Goal: Task Accomplishment & Management: Use online tool/utility

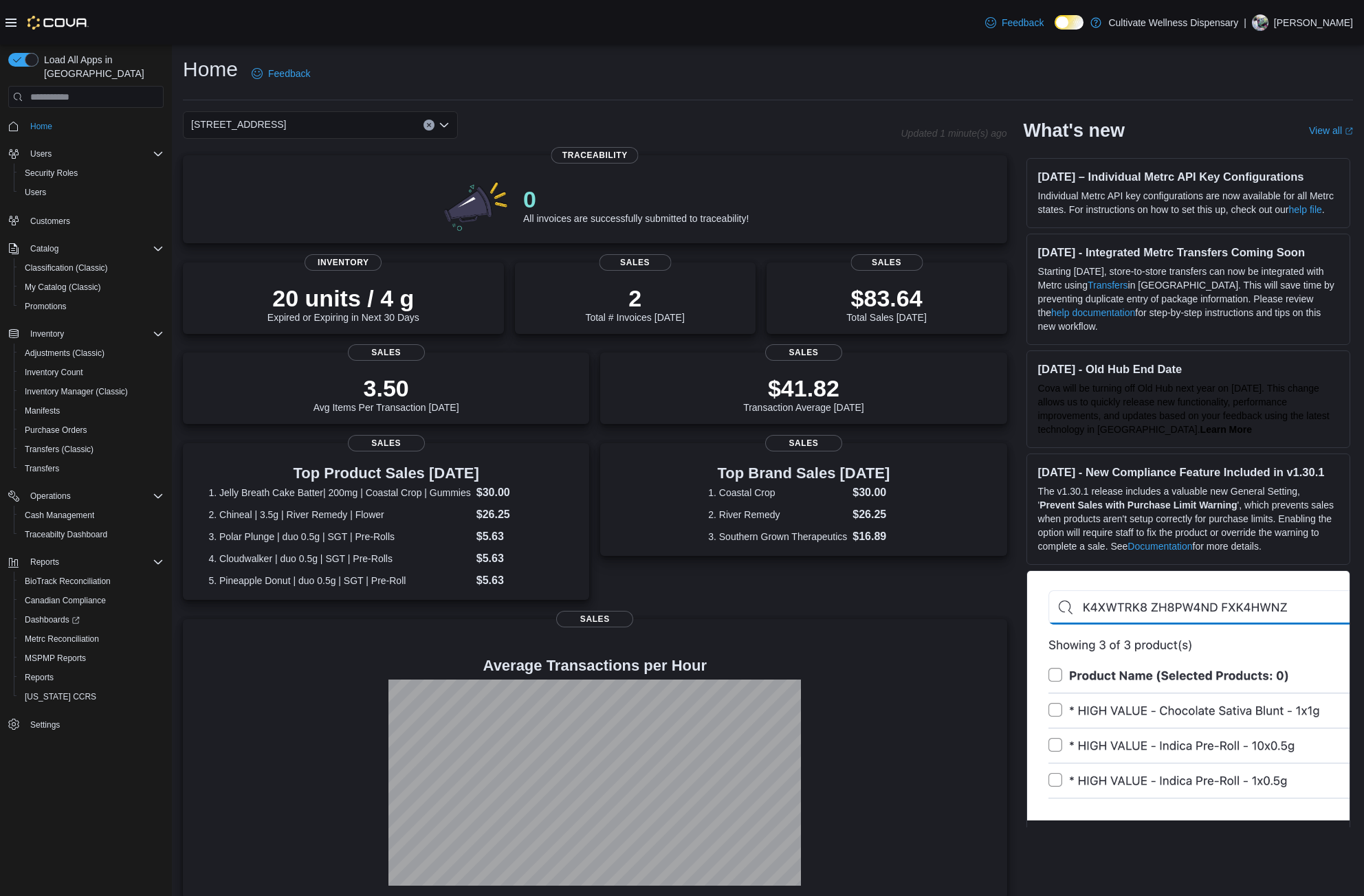
click at [448, 120] on icon "Open list of options" at bounding box center [444, 125] width 11 height 11
click at [414, 166] on div "12407 Hwy 49, Gulfport, MS 39503" at bounding box center [328, 168] width 242 height 14
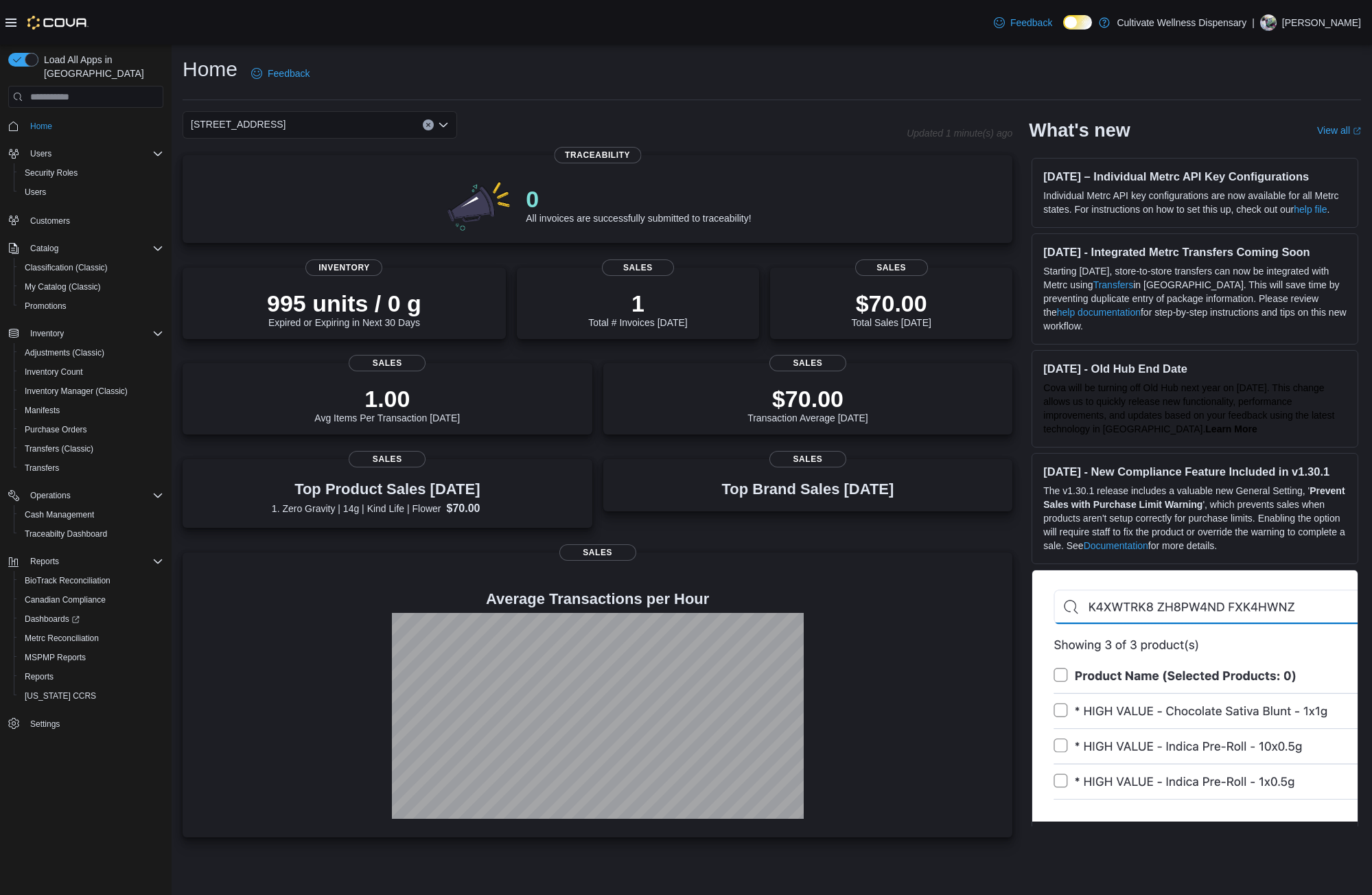
click at [448, 125] on icon "Open list of options" at bounding box center [443, 125] width 11 height 11
click at [397, 207] on div "794 E. Main Street, Tupelo, MS, 38804" at bounding box center [328, 208] width 242 height 14
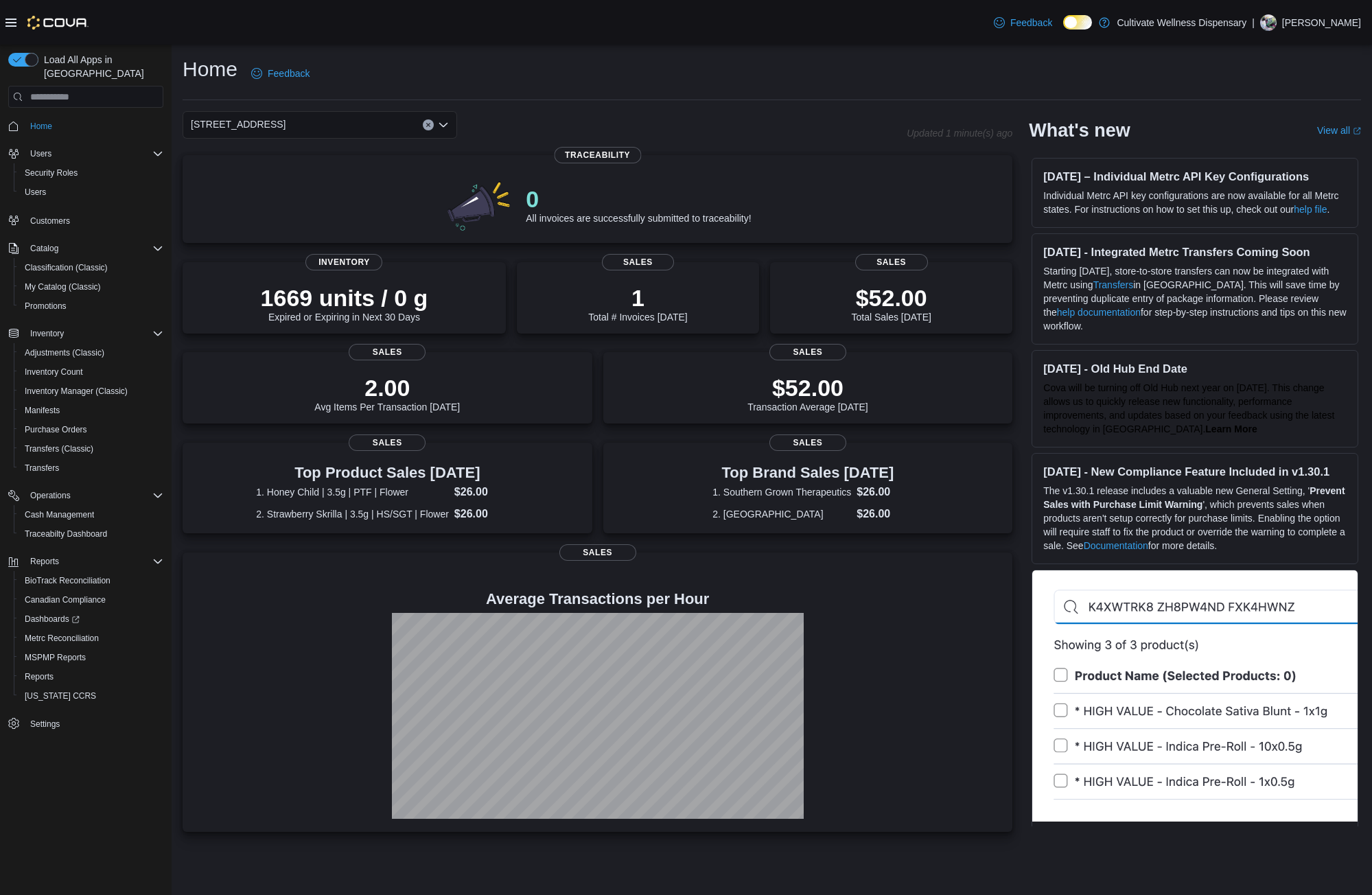
click at [444, 123] on icon "Open list of options" at bounding box center [443, 125] width 11 height 11
click at [323, 182] on span "6690 U.S. Hwy 98 Hattiesburg, MS 39402" at bounding box center [276, 188] width 95 height 14
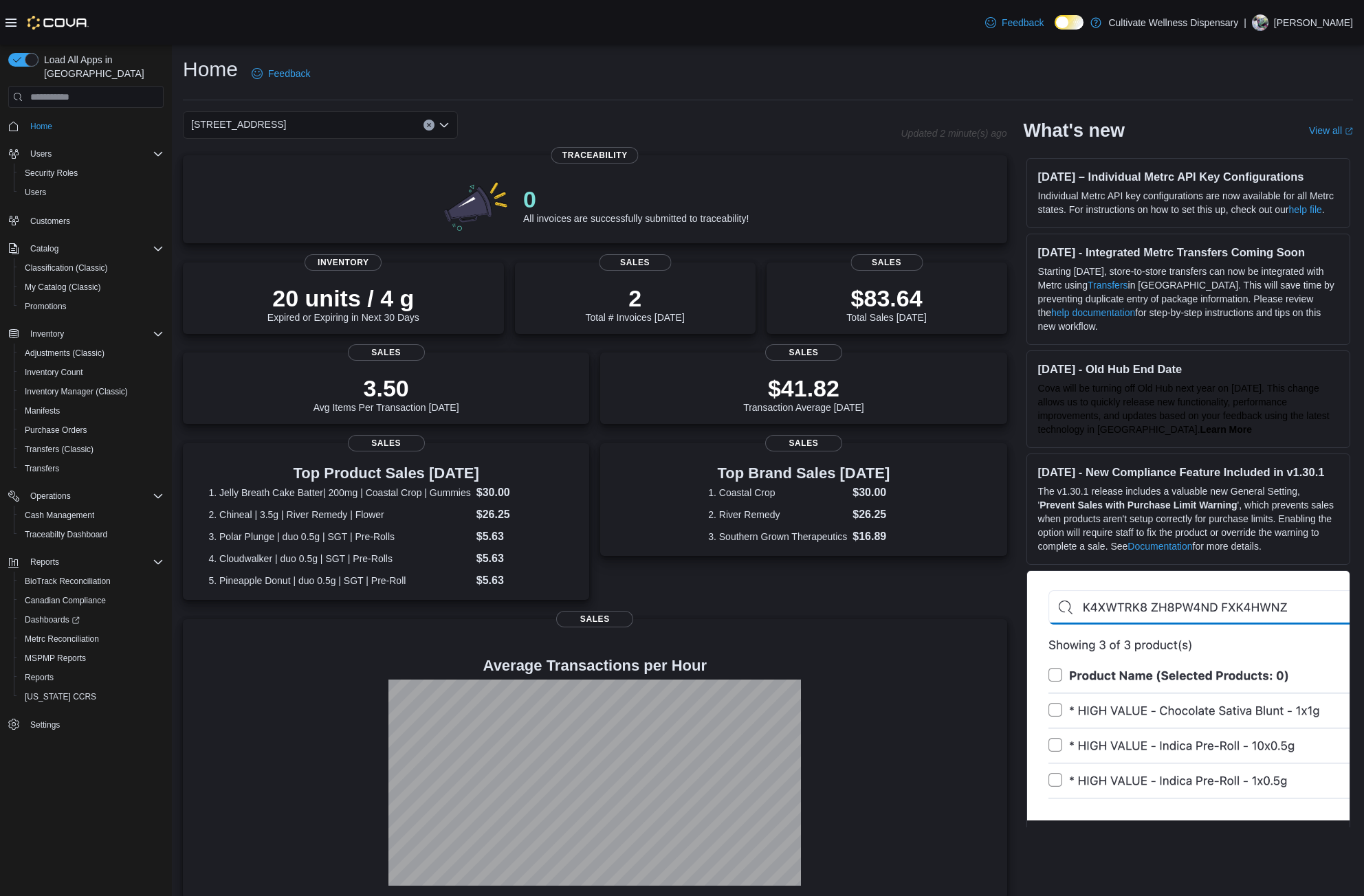
click at [795, 81] on div "Home Feedback" at bounding box center [767, 74] width 1170 height 36
click at [445, 125] on icon "Open list of options" at bounding box center [444, 125] width 11 height 11
click at [414, 165] on div "12407 Hwy 49, Gulfport, MS 39503" at bounding box center [328, 168] width 242 height 14
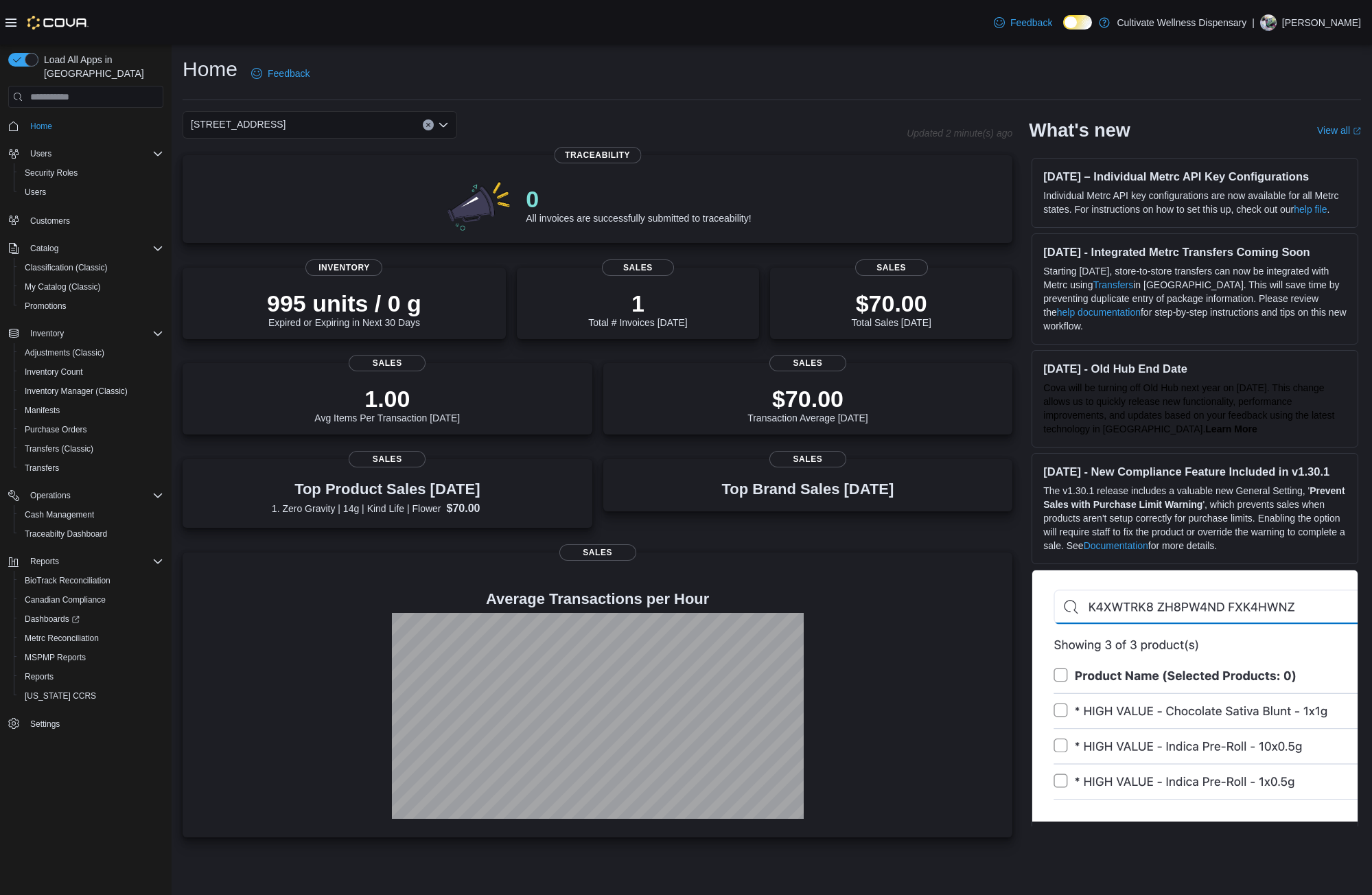
click at [446, 125] on icon "Open list of options" at bounding box center [443, 125] width 8 height 4
click at [323, 206] on span "794 E. Main Street, Tupelo, MS, 38804" at bounding box center [276, 208] width 95 height 14
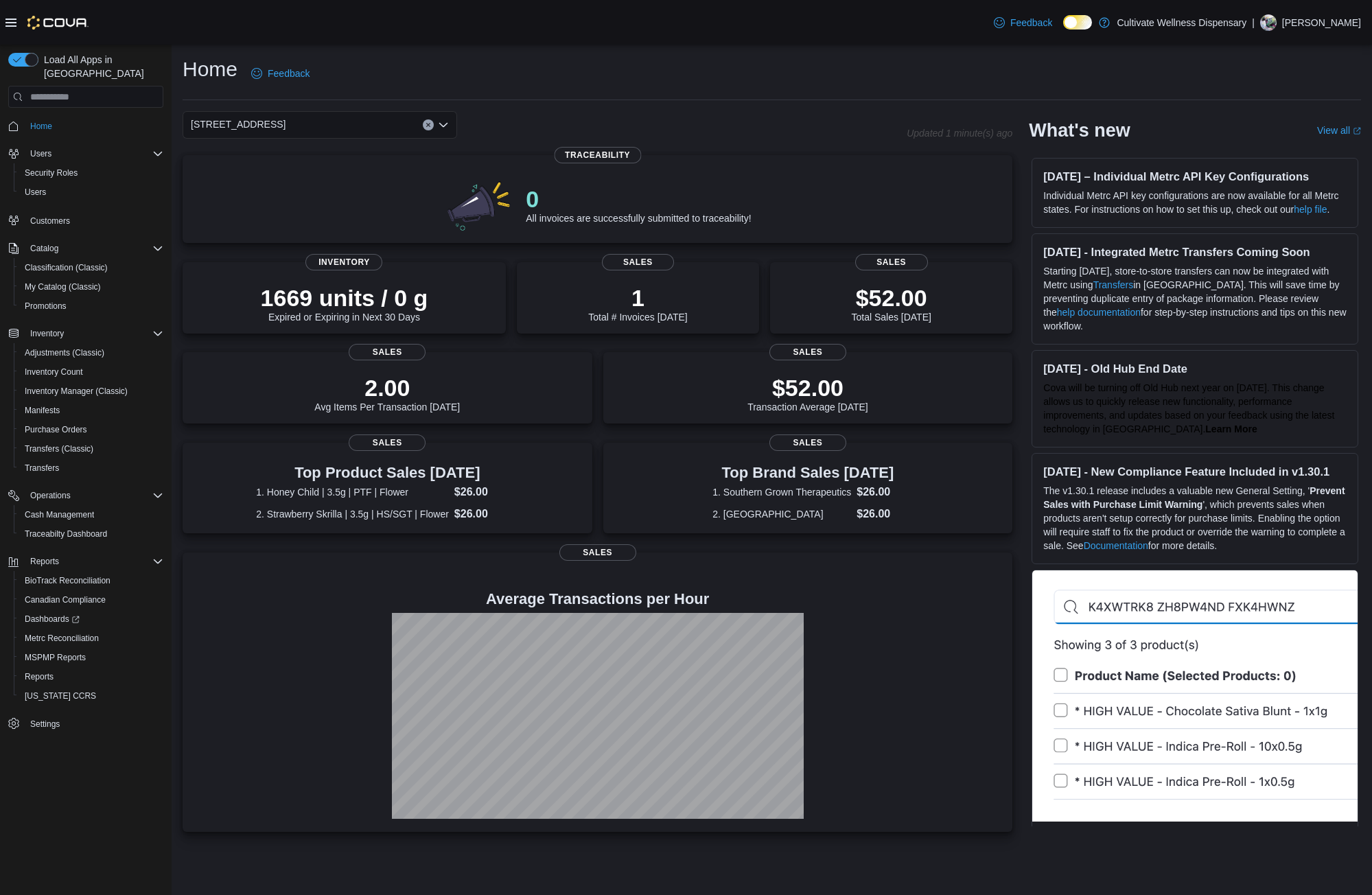
click at [443, 124] on icon "Open list of options" at bounding box center [443, 125] width 11 height 11
click at [409, 190] on div "6690 U.S. Hwy 98 Hattiesburg, MS 39402" at bounding box center [328, 188] width 242 height 14
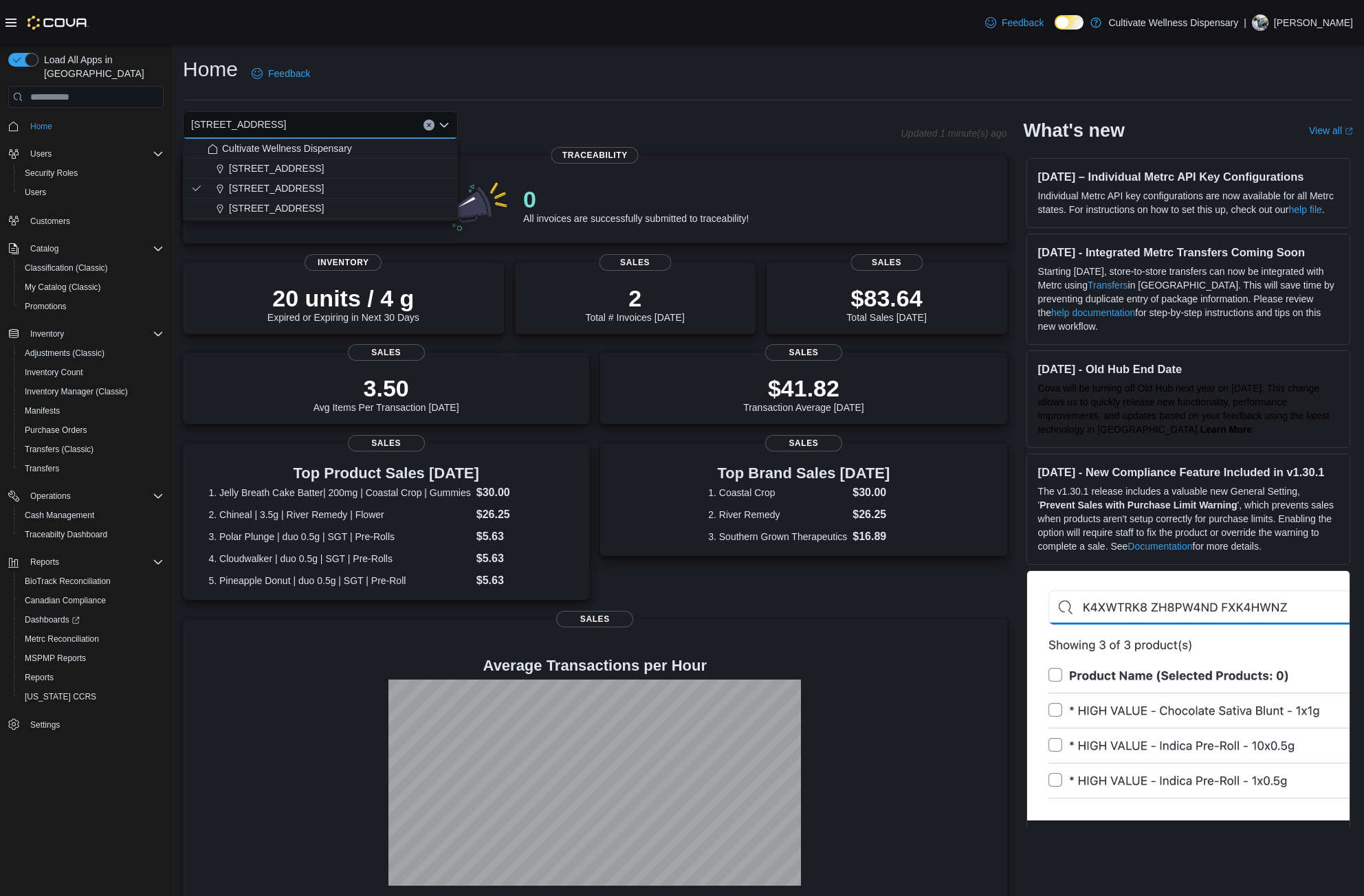
click at [558, 82] on div "Home Feedback" at bounding box center [767, 74] width 1170 height 36
click at [66, 367] on span "Inventory Count" at bounding box center [53, 372] width 59 height 11
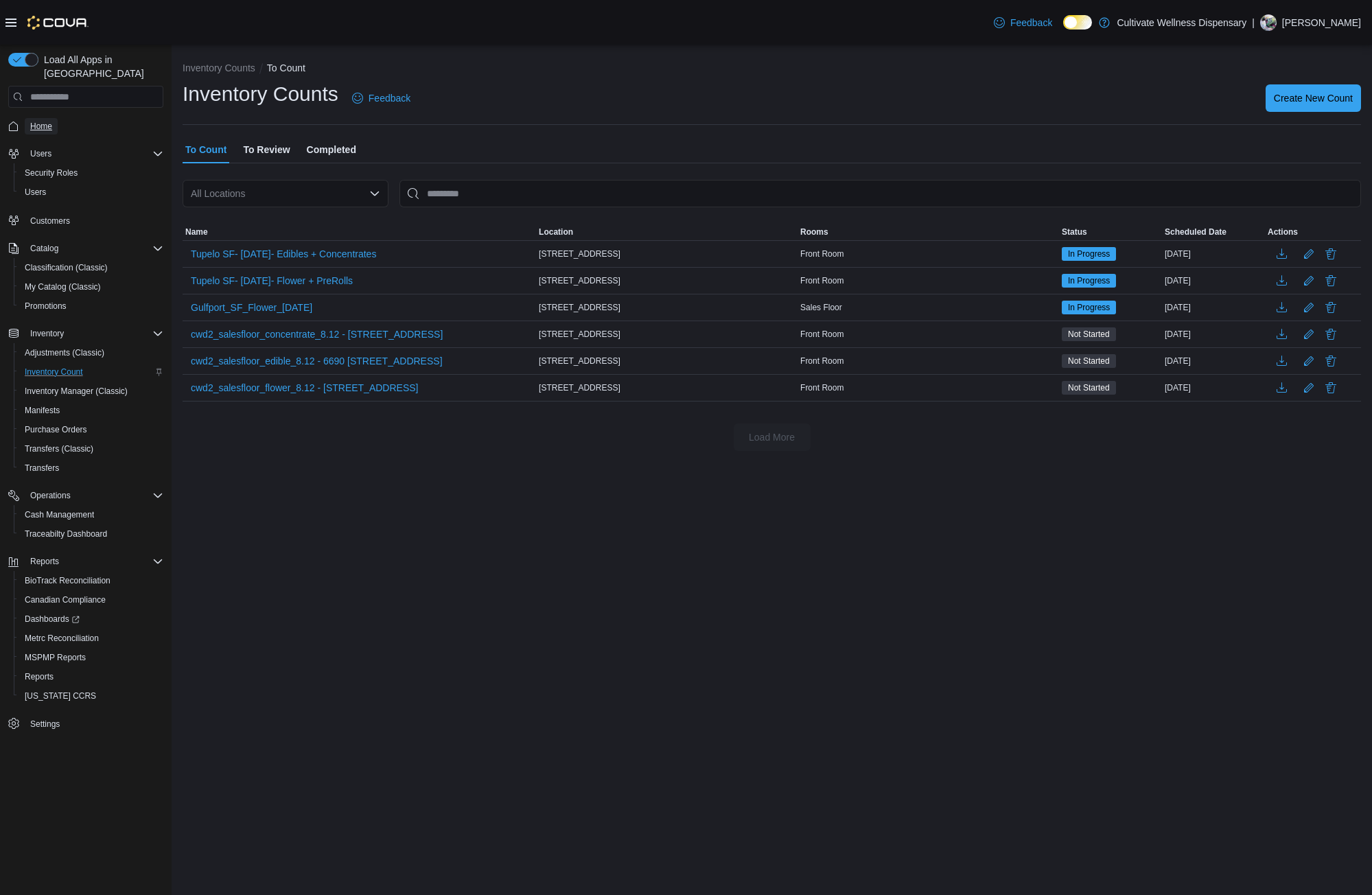
click at [32, 121] on span "Home" at bounding box center [42, 126] width 22 height 11
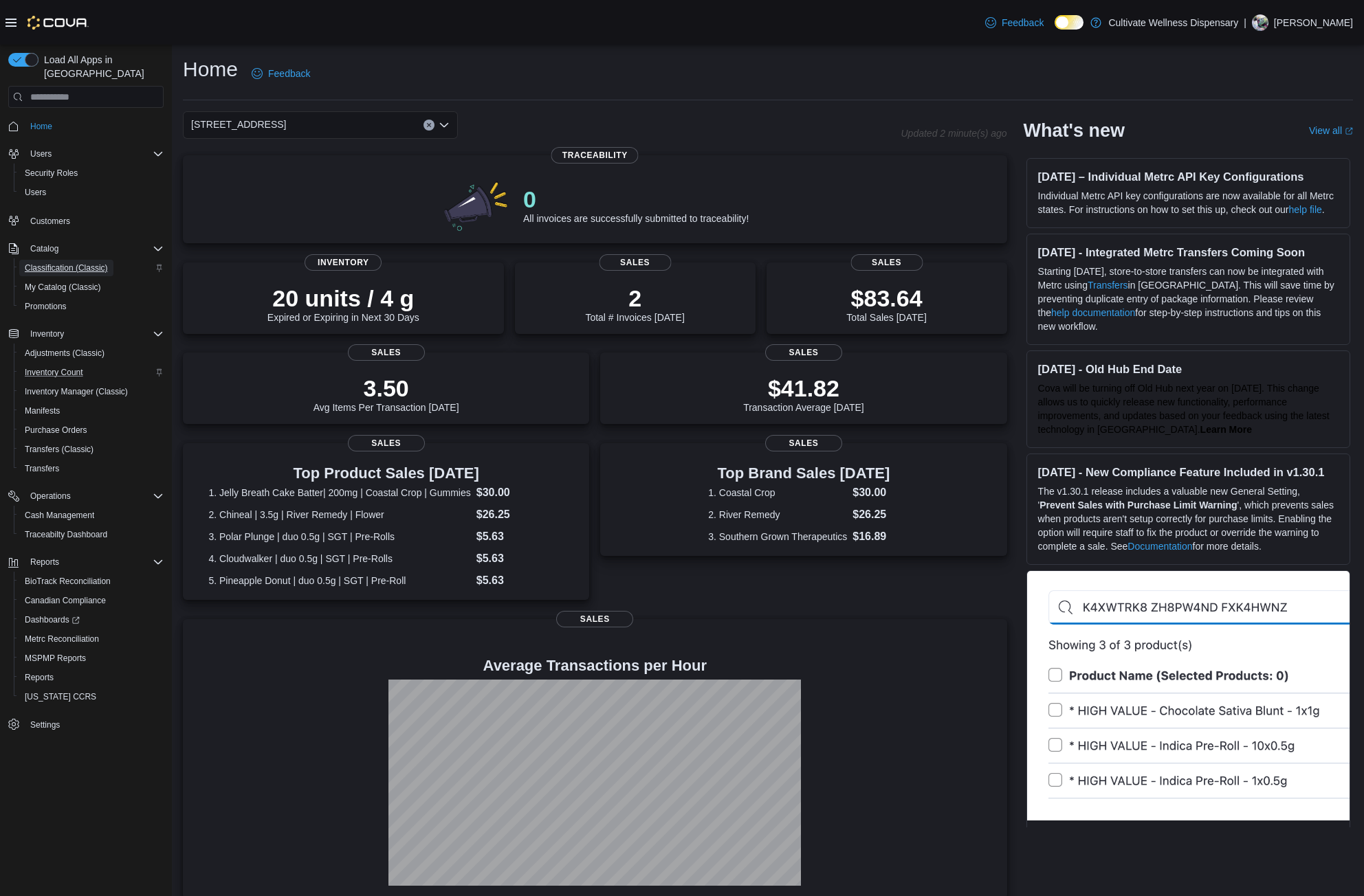
click at [56, 262] on span "Classification (Classic)" at bounding box center [66, 267] width 83 height 11
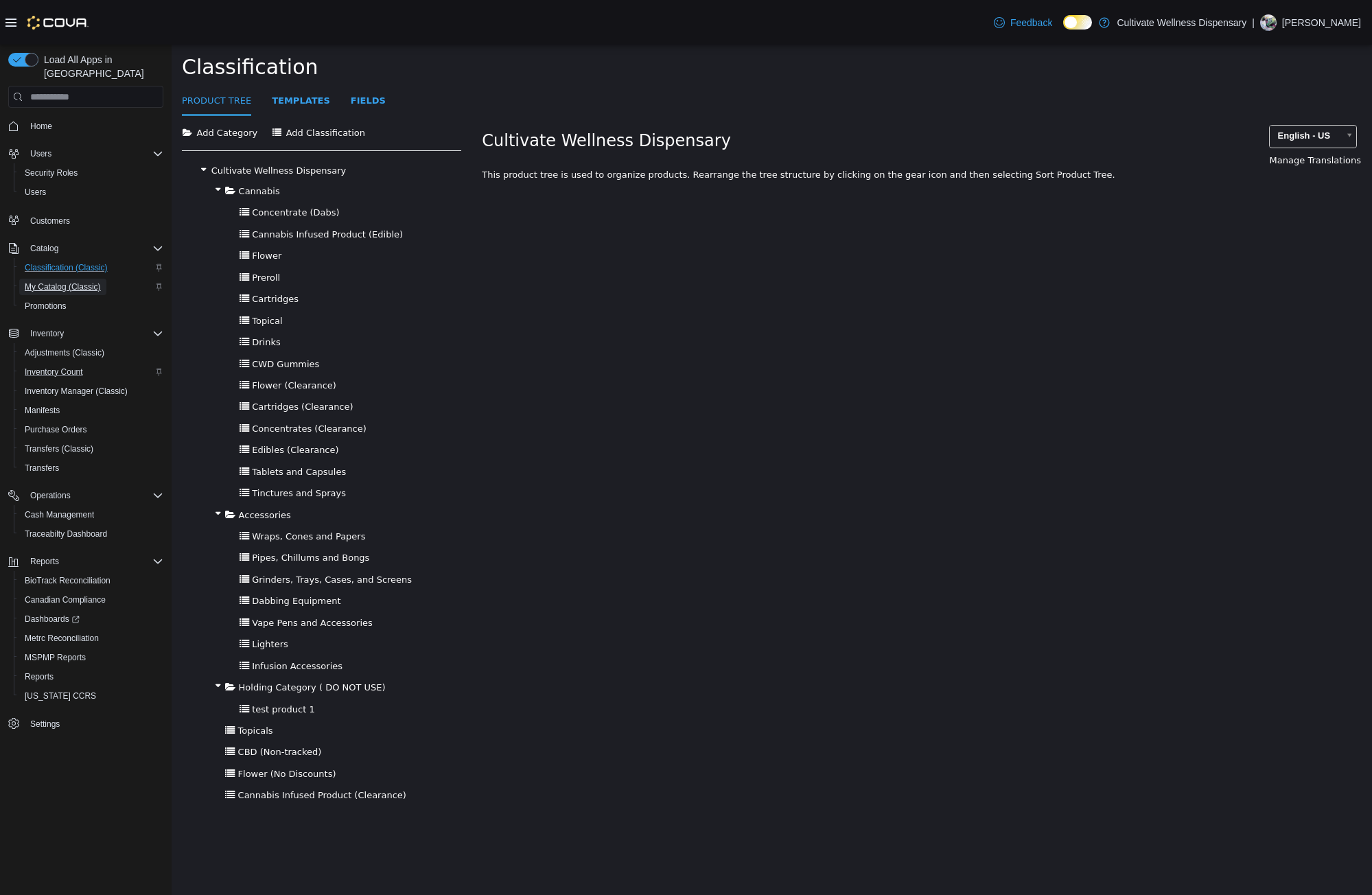
click at [99, 281] on span "My Catalog (Classic)" at bounding box center [63, 286] width 76 height 11
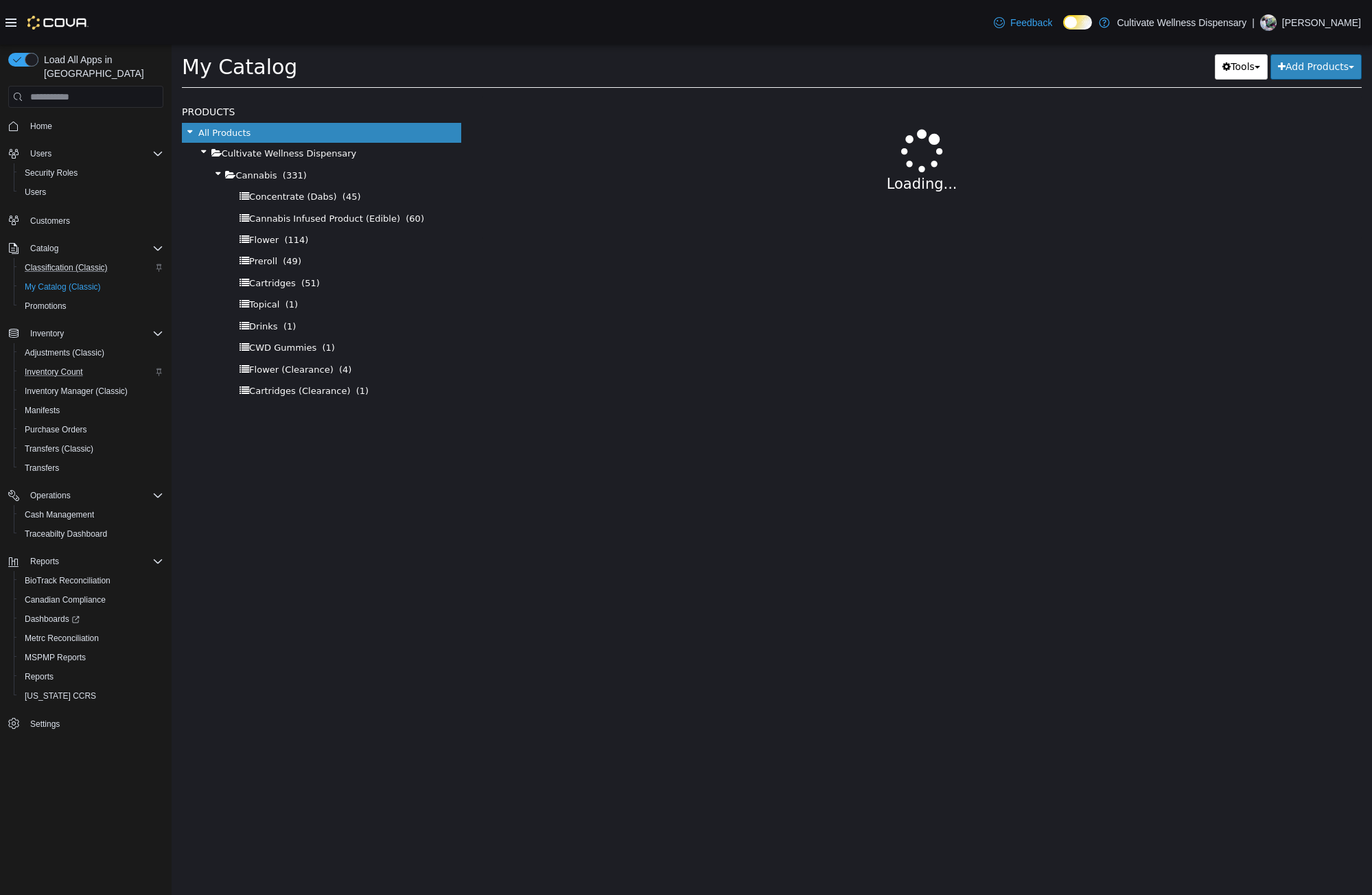
select select "**********"
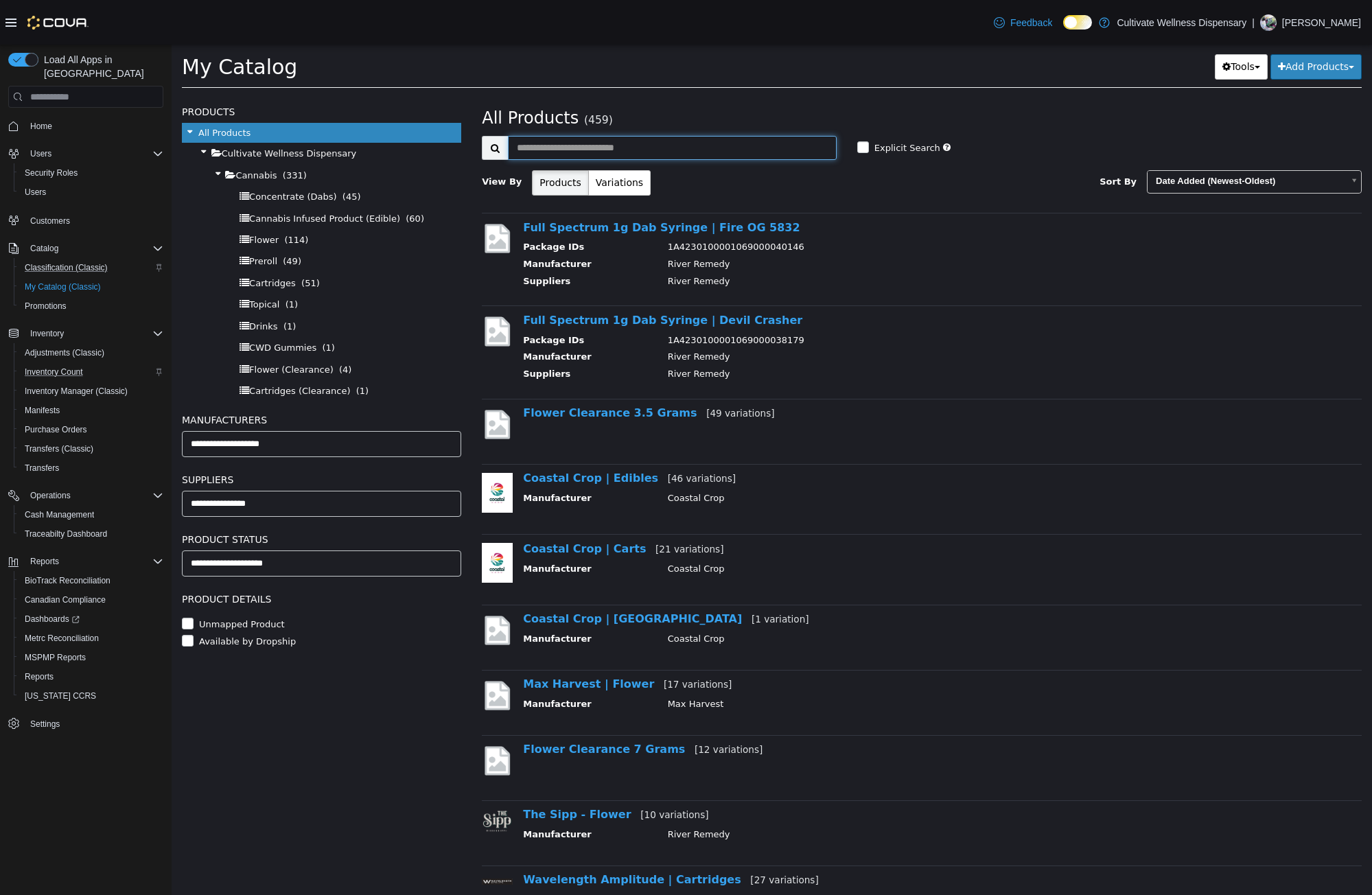
click at [675, 141] on input "text" at bounding box center [672, 147] width 329 height 24
type input "******"
select select "**********"
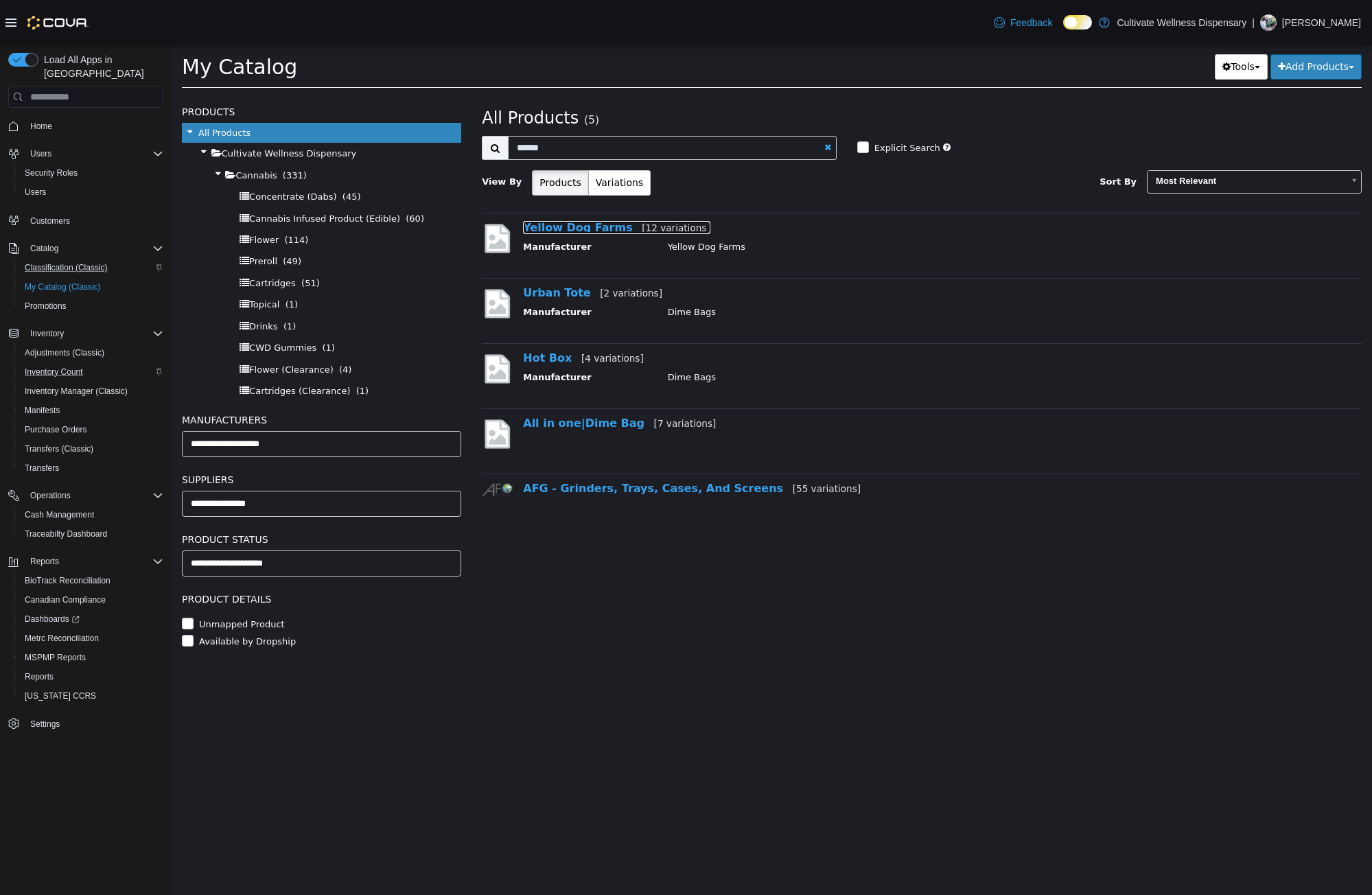
click at [594, 231] on link "Yellow Dog Farms [12 variations]" at bounding box center [616, 227] width 186 height 13
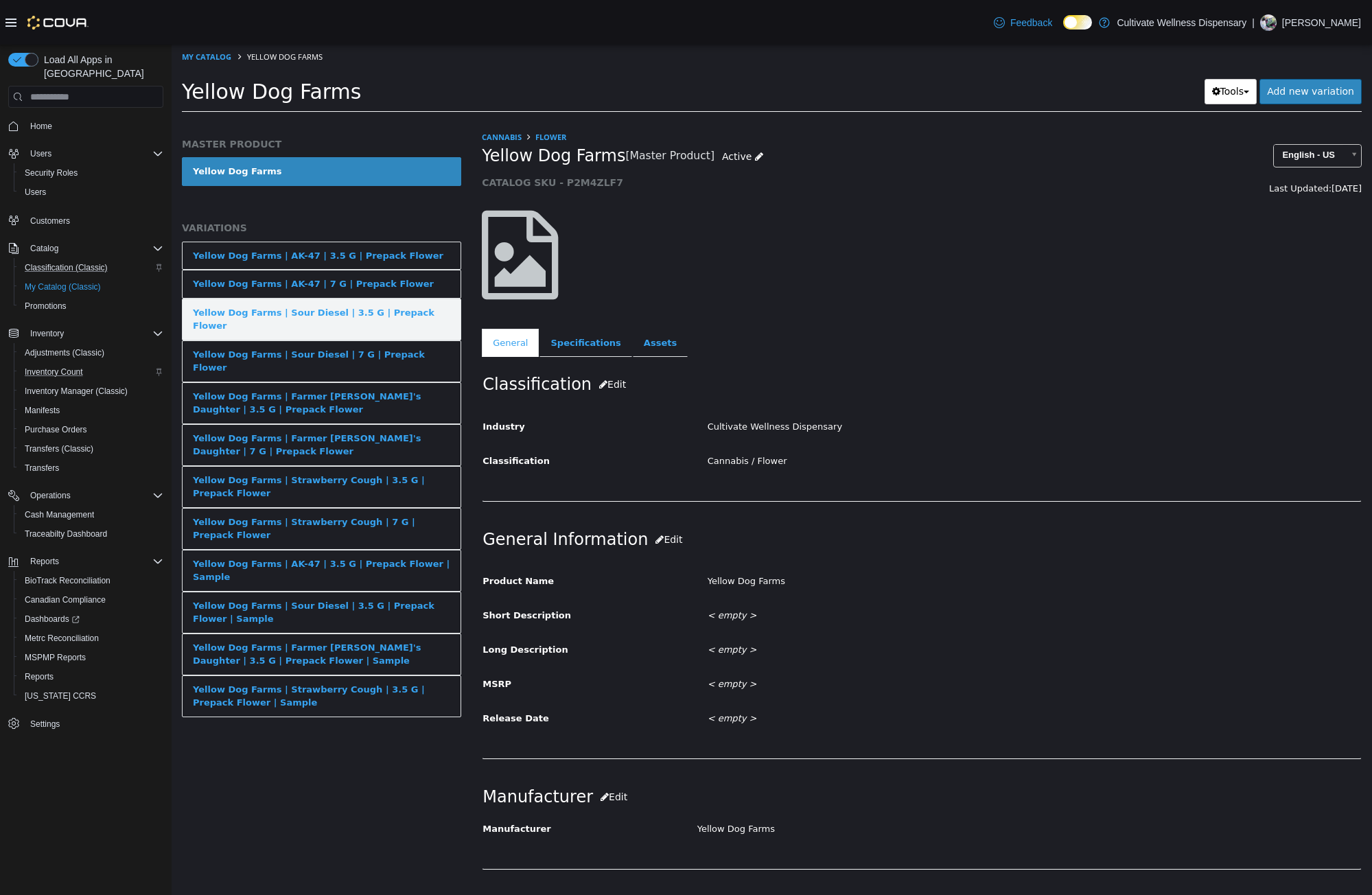
click at [386, 319] on div "Yellow Dog Farms | Sour Diesel | 3.5 G | Prepack Flower" at bounding box center [322, 320] width 258 height 27
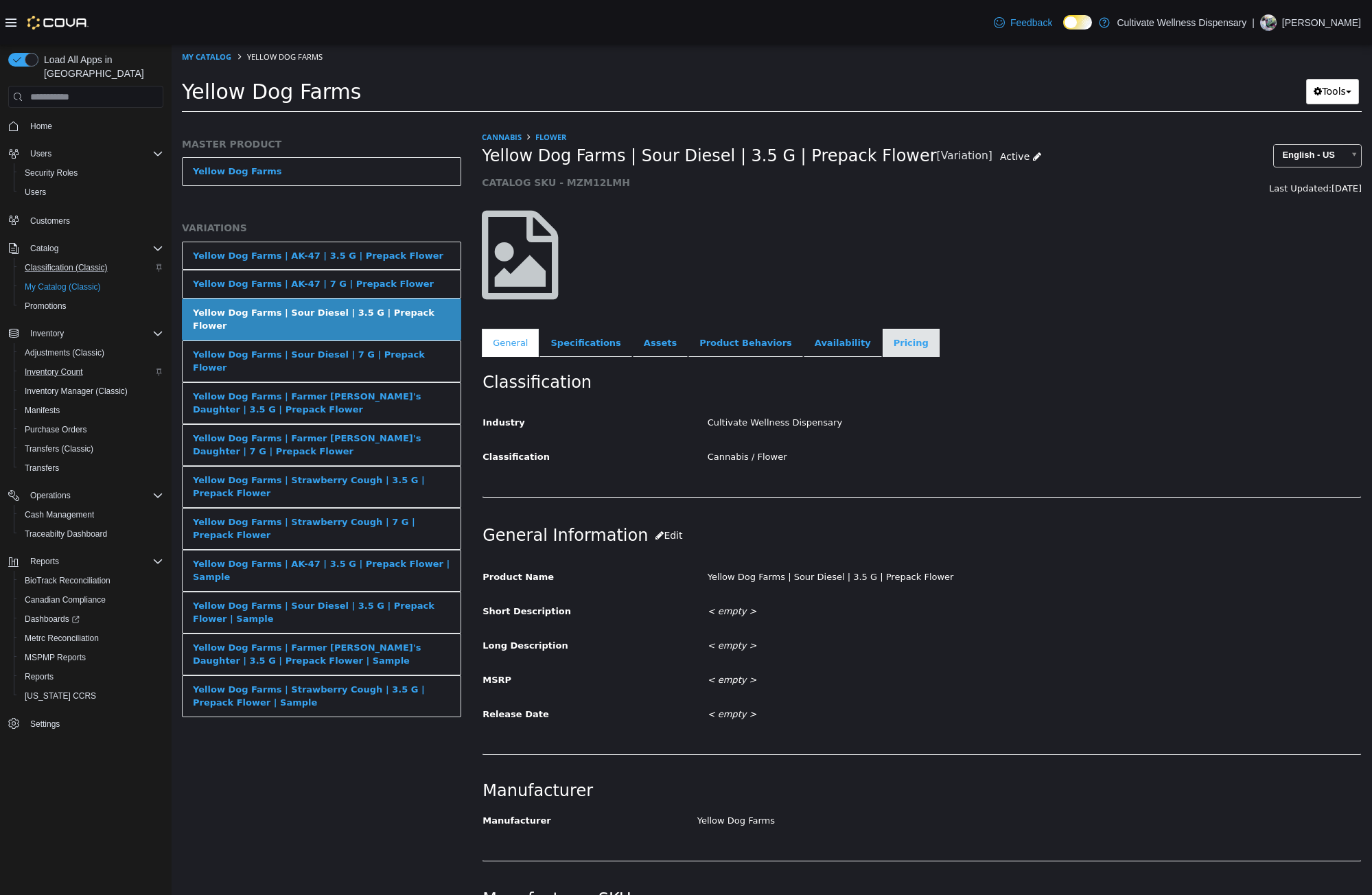
click at [883, 342] on link "Pricing" at bounding box center [911, 343] width 57 height 29
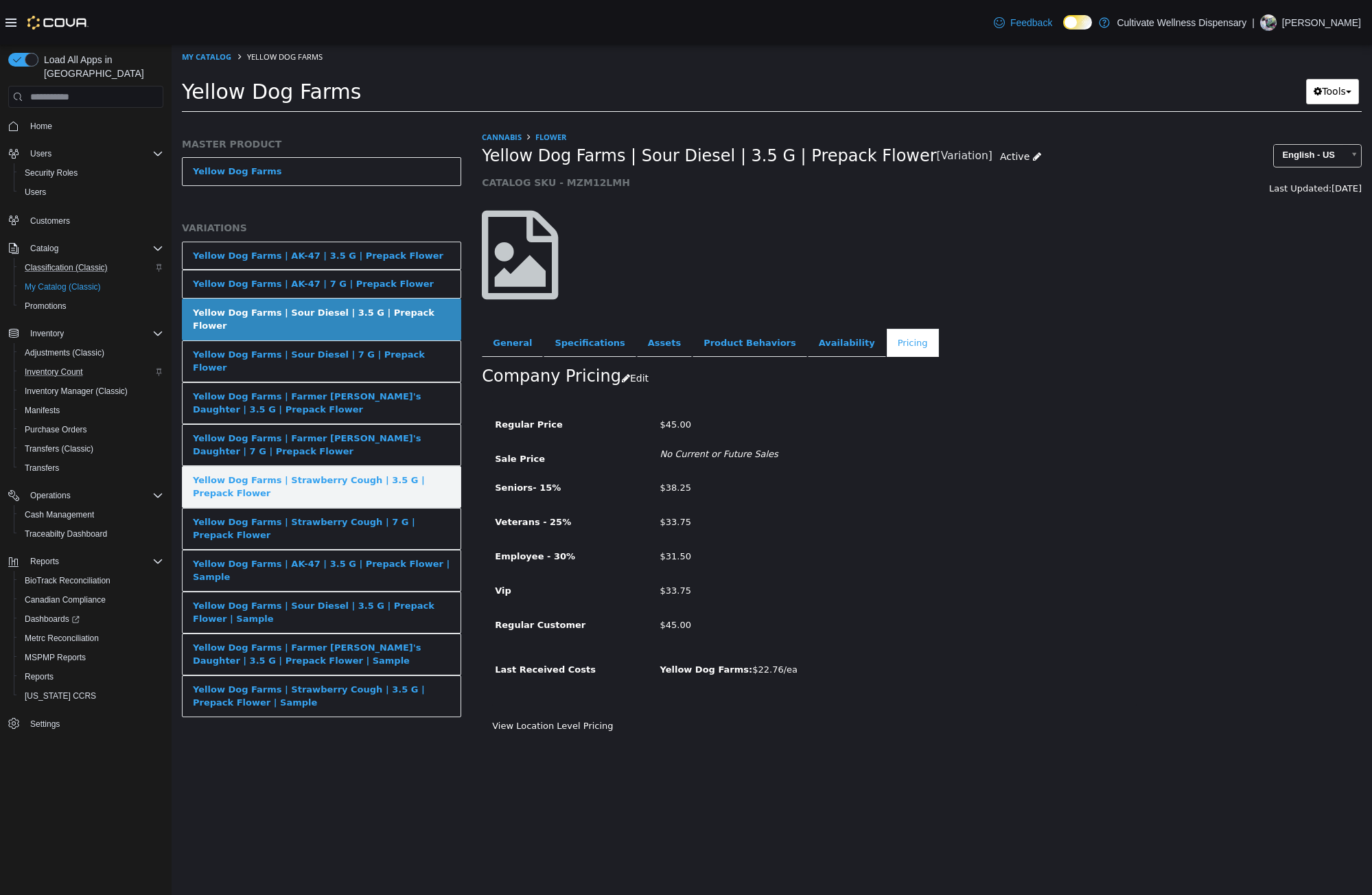
click at [410, 474] on div "Yellow Dog Farms | Strawberry Cough | 3.5 G | Prepack Flower" at bounding box center [322, 487] width 258 height 27
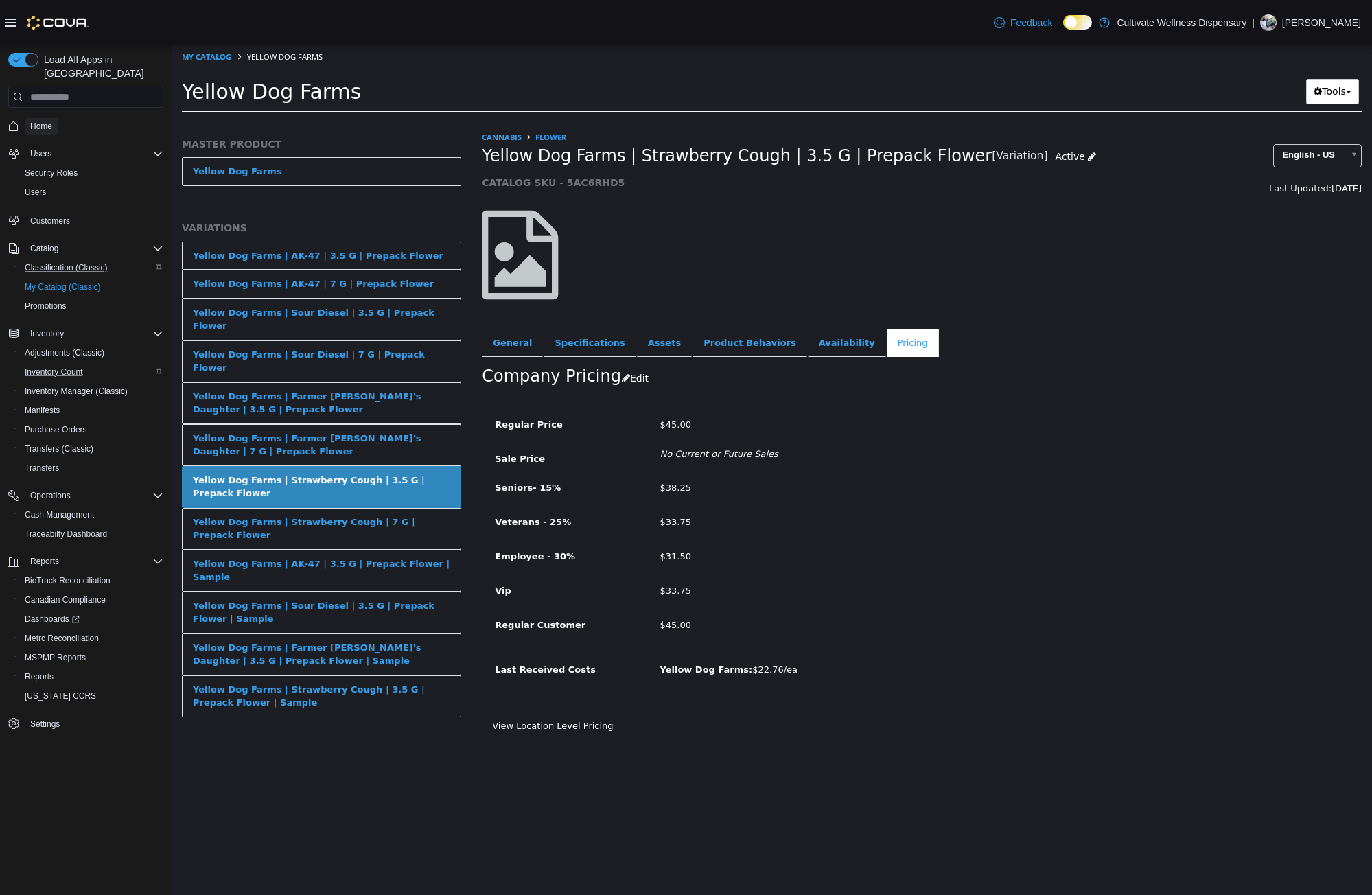
click at [37, 121] on span "Home" at bounding box center [42, 126] width 22 height 11
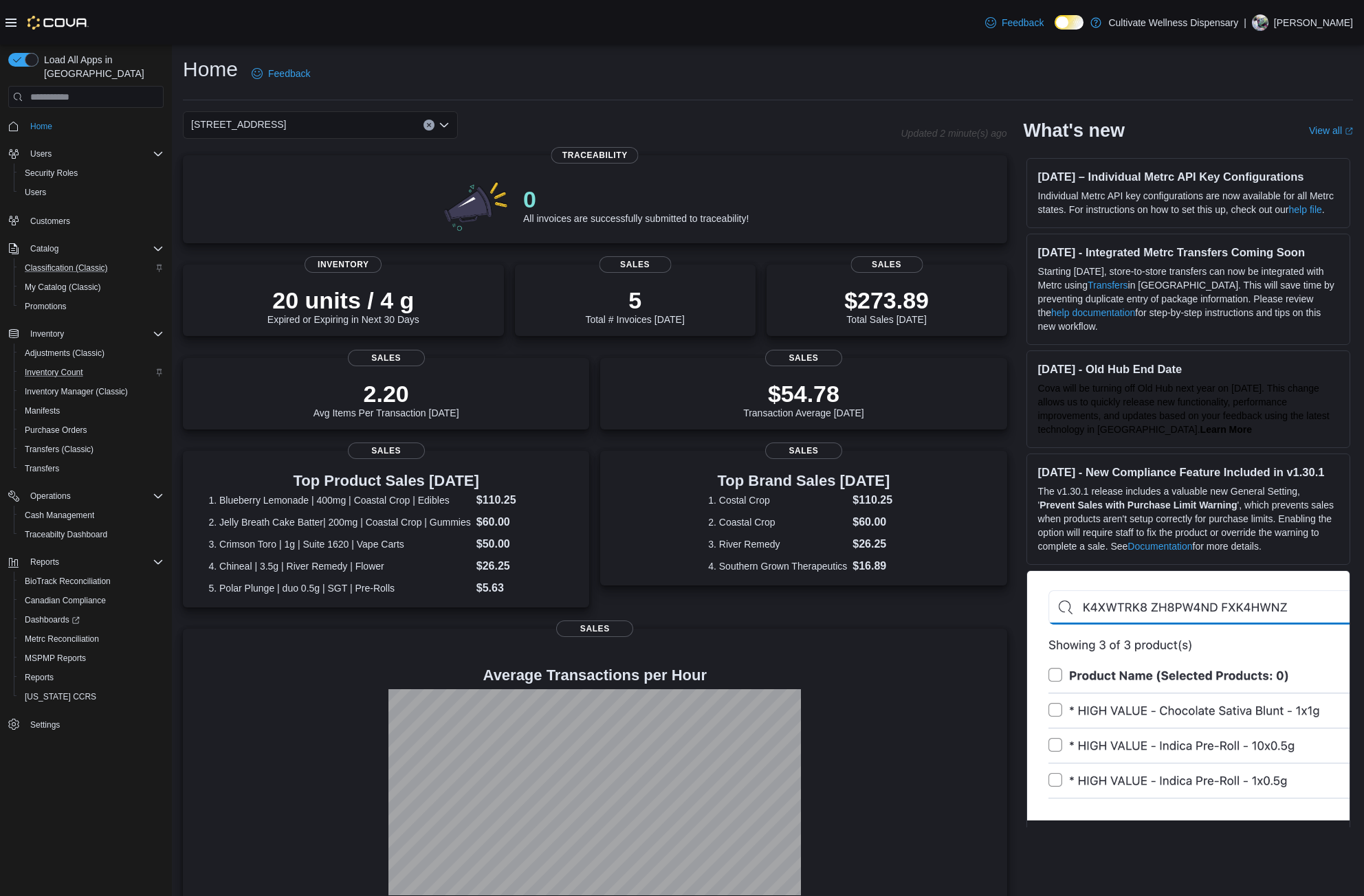
click at [446, 123] on icon "Open list of options" at bounding box center [444, 125] width 11 height 11
click at [410, 165] on div "12407 Hwy 49, Gulfport, MS 39503" at bounding box center [328, 168] width 242 height 14
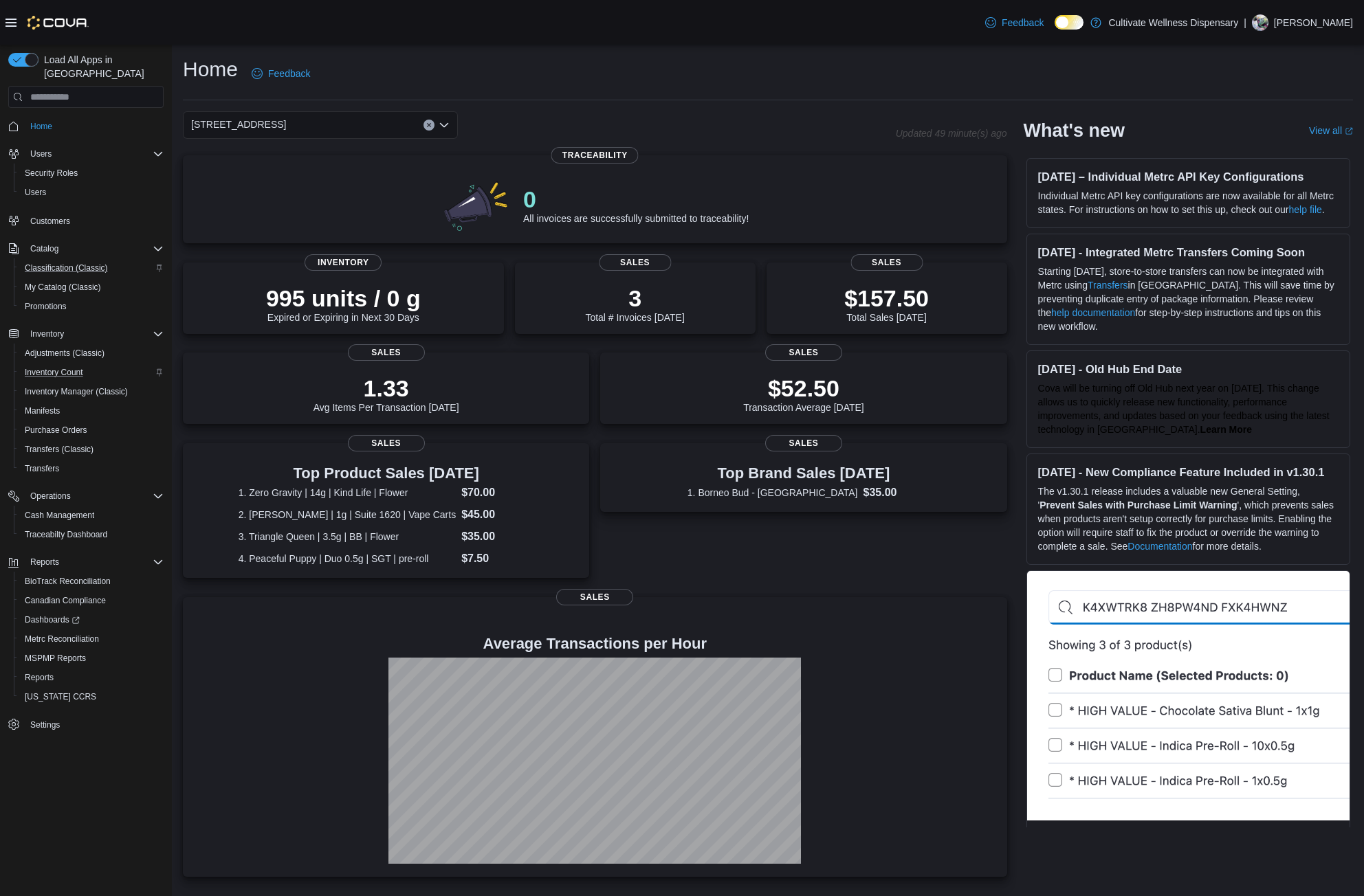
click at [445, 125] on icon "Open list of options" at bounding box center [444, 125] width 11 height 11
click at [323, 183] on span "6690 U.S. Hwy 98 Hattiesburg, MS 39402" at bounding box center [277, 188] width 95 height 14
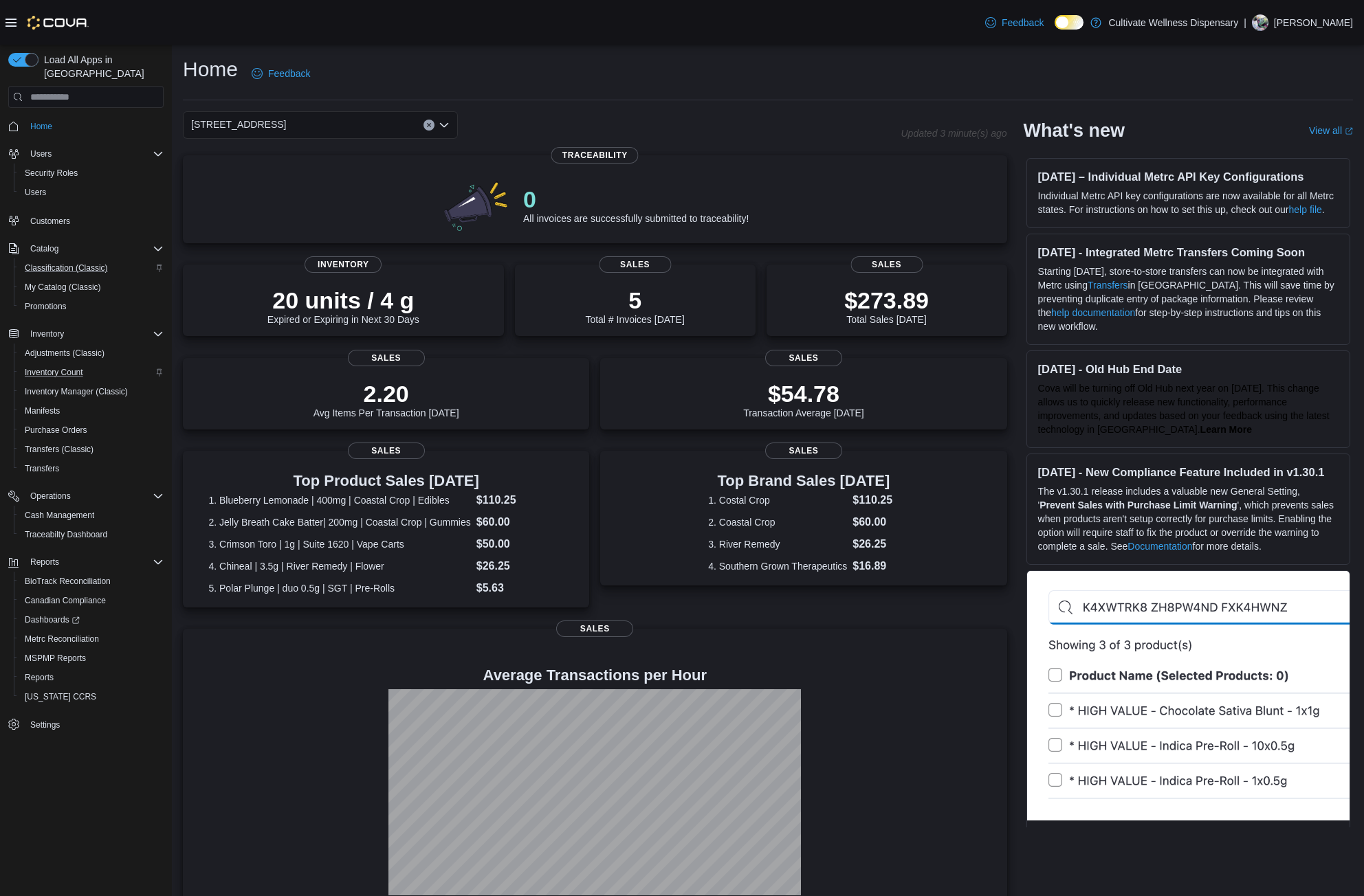
click at [445, 129] on icon "Open list of options" at bounding box center [444, 125] width 11 height 11
click at [379, 216] on button "794 E. Main Street, Tupelo, MS, 38804" at bounding box center [320, 208] width 275 height 20
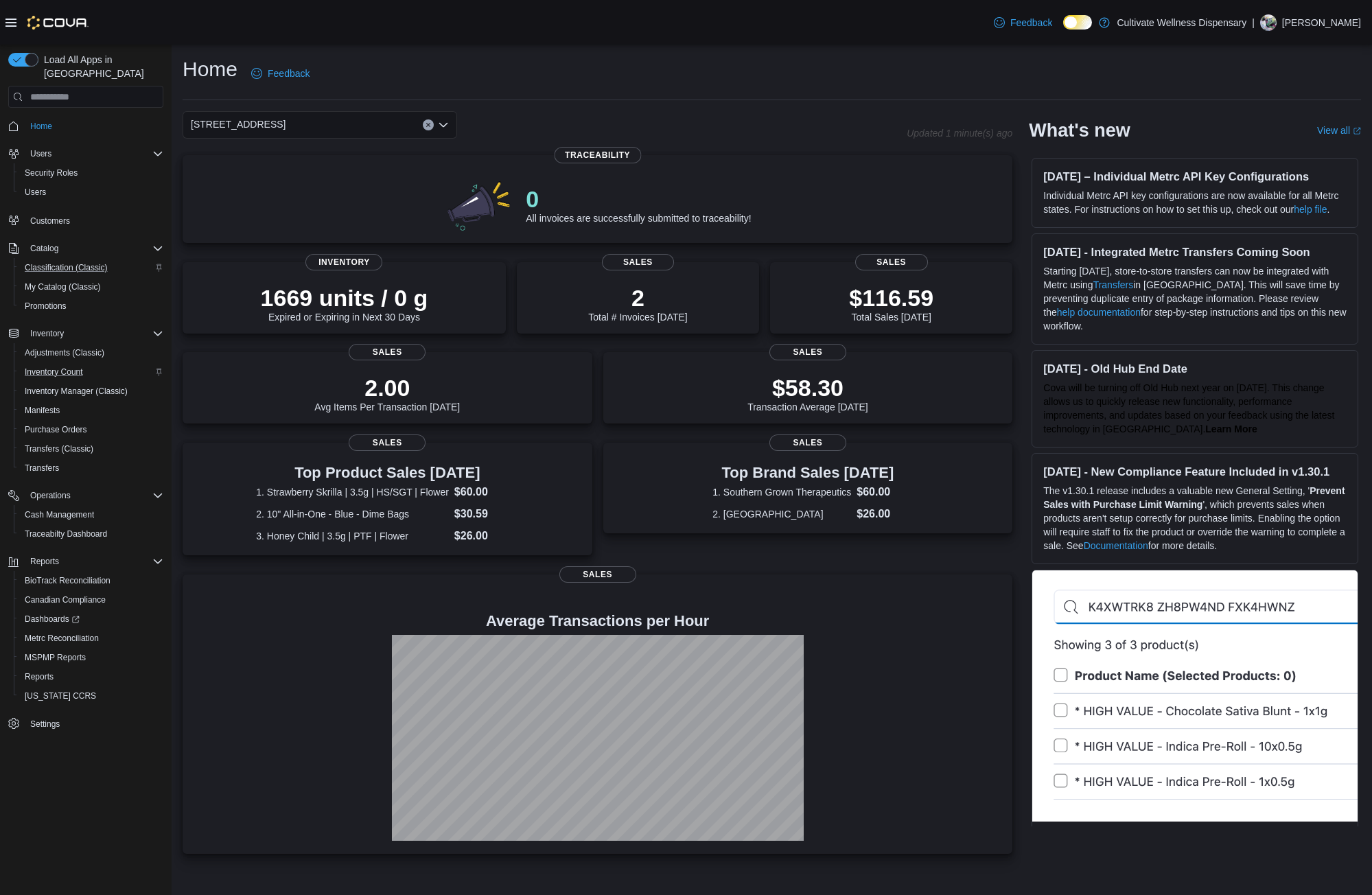
click at [447, 126] on icon "Open list of options" at bounding box center [443, 125] width 11 height 11
click at [409, 181] on button "6690 U.S. Hwy 98 Hattiesburg, MS 39402" at bounding box center [319, 188] width 275 height 19
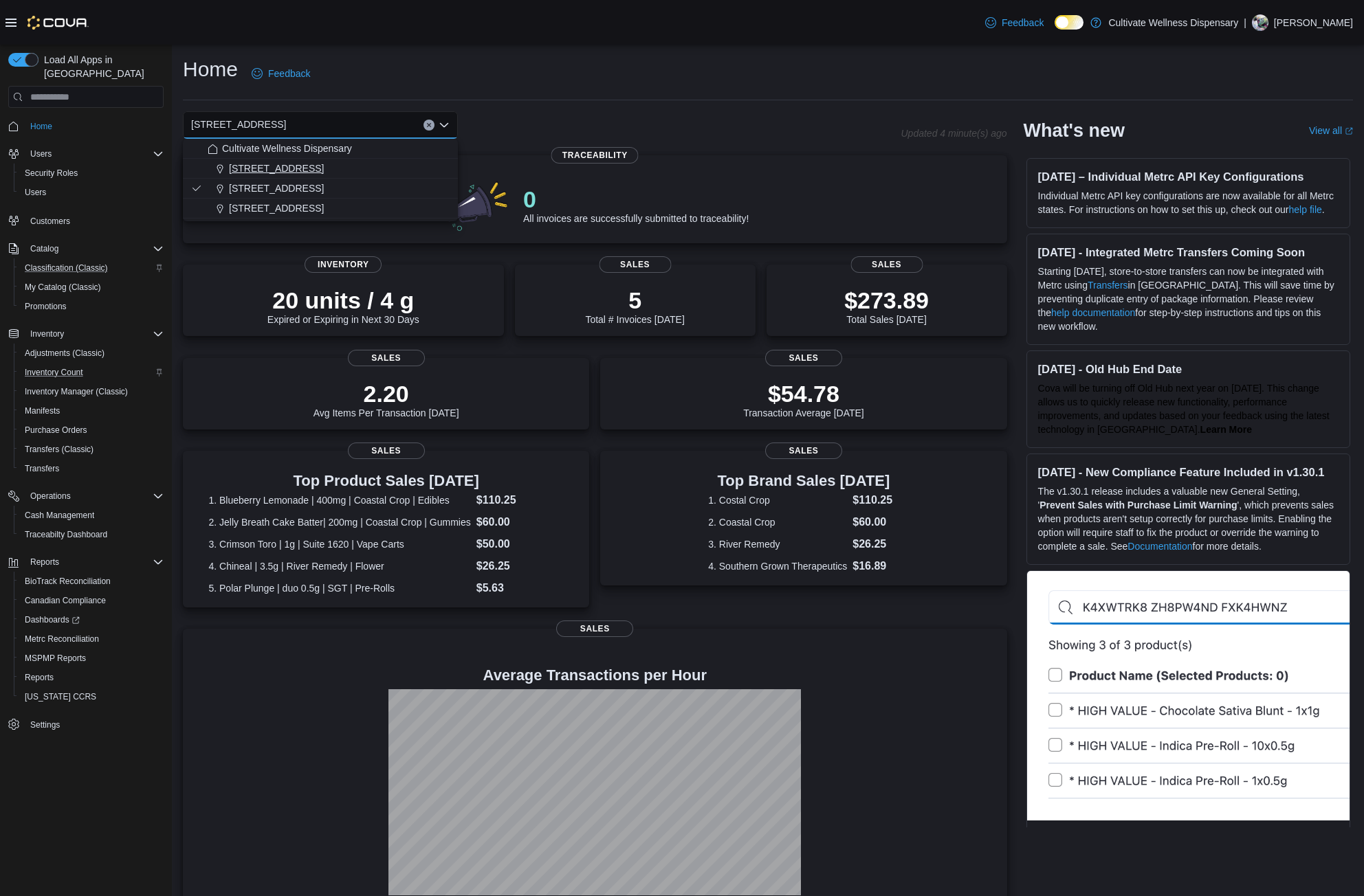
click at [323, 169] on span "12407 Hwy 49, Gulfport, MS 39503" at bounding box center [277, 168] width 95 height 14
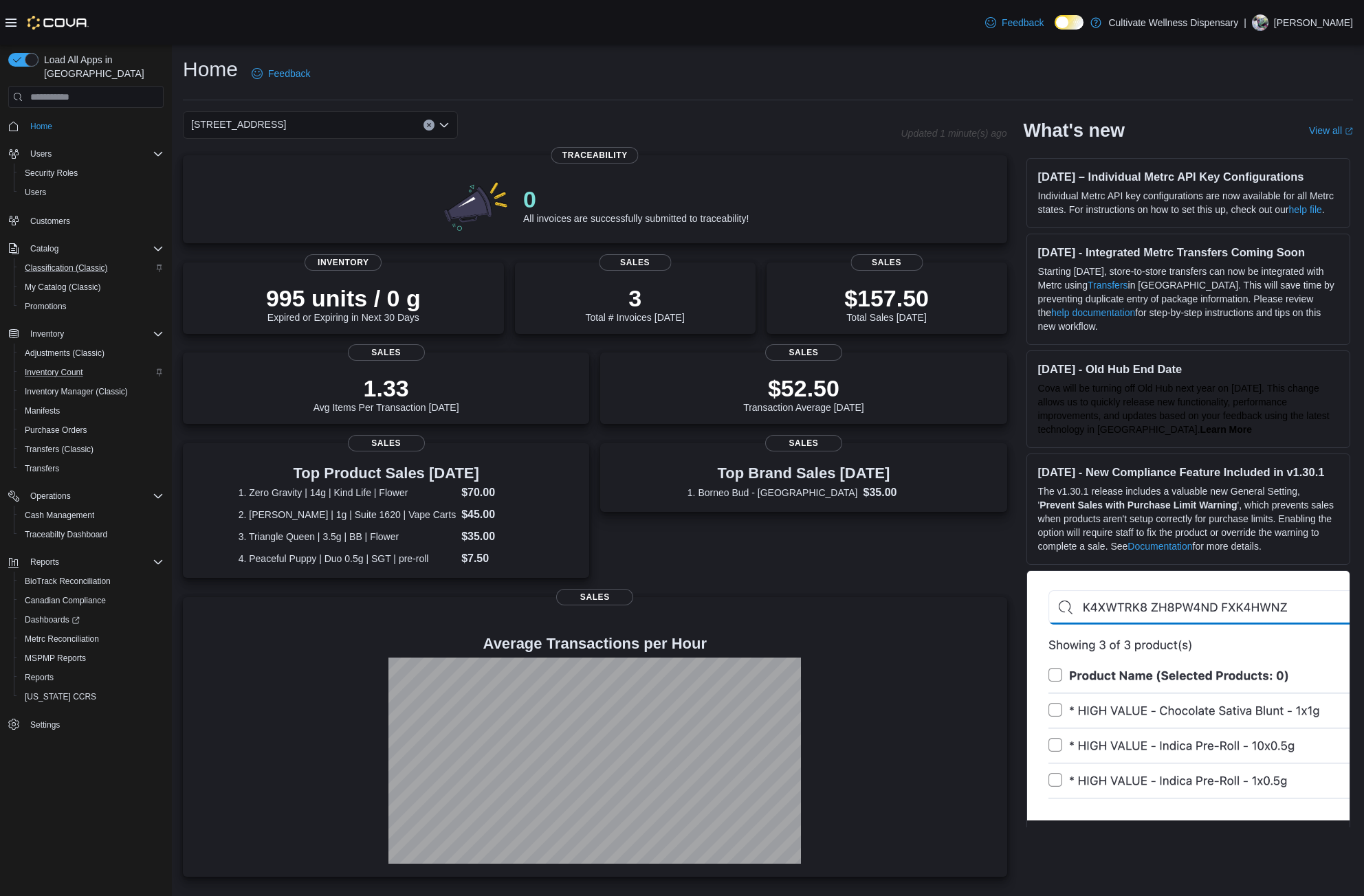
click at [446, 124] on icon "Open list of options" at bounding box center [444, 125] width 11 height 11
click at [323, 188] on span "6690 U.S. Hwy 98 Hattiesburg, MS 39402" at bounding box center [277, 188] width 95 height 14
